Goal: Information Seeking & Learning: Understand process/instructions

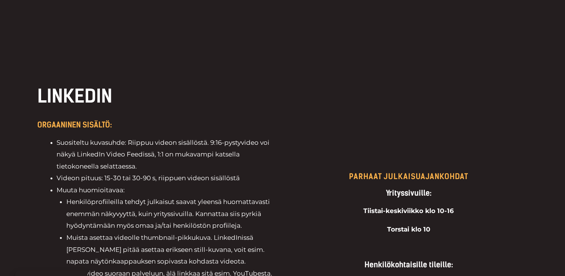
scroll to position [566, 0]
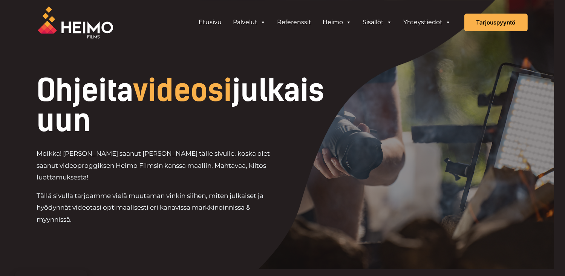
click at [318, 176] on div "Moikka! Olet saanut linkin tälle sivulle, koska olet saanut videoproggiksen Hei…" at bounding box center [186, 190] width 298 height 84
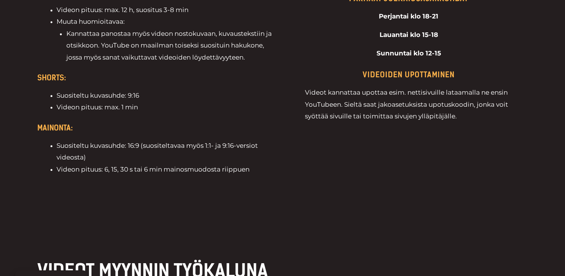
scroll to position [1735, 0]
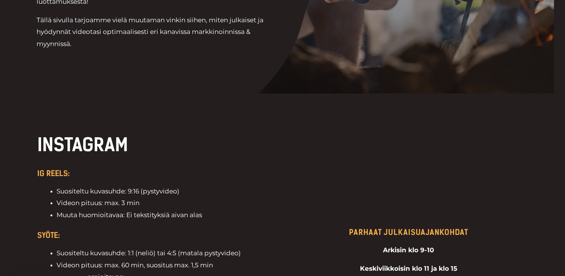
scroll to position [189, 0]
